Goal: Register for event/course

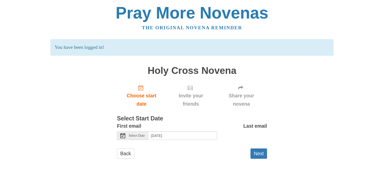
click at [145, 135] on span "Select Date" at bounding box center [137, 136] width 16 height 4
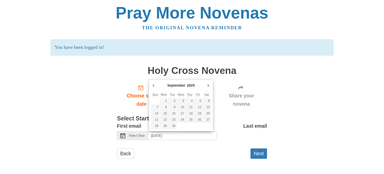
click at [145, 135] on span "Select Date" at bounding box center [137, 136] width 16 height 4
click at [201, 132] on input "Wednesday, September 3rd, 2025" at bounding box center [182, 135] width 69 height 9
type input "Friday, September 5th"
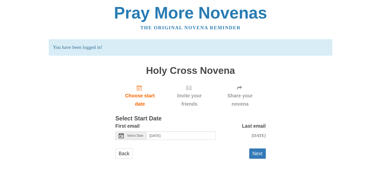
scroll to position [4, 0]
click at [259, 155] on button "Next" at bounding box center [257, 153] width 17 height 10
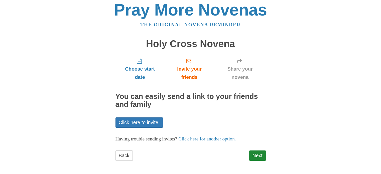
scroll to position [4, 0]
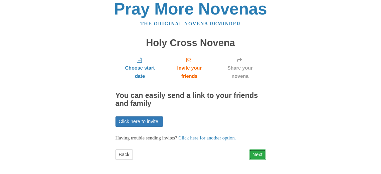
click at [257, 155] on link "Next" at bounding box center [257, 154] width 17 height 10
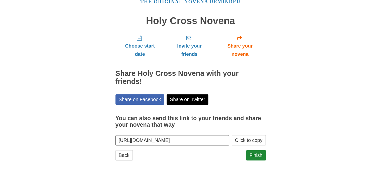
scroll to position [27, 0]
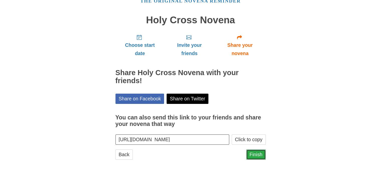
click at [254, 153] on link "Finish" at bounding box center [256, 154] width 20 height 10
